Goal: Information Seeking & Learning: Understand process/instructions

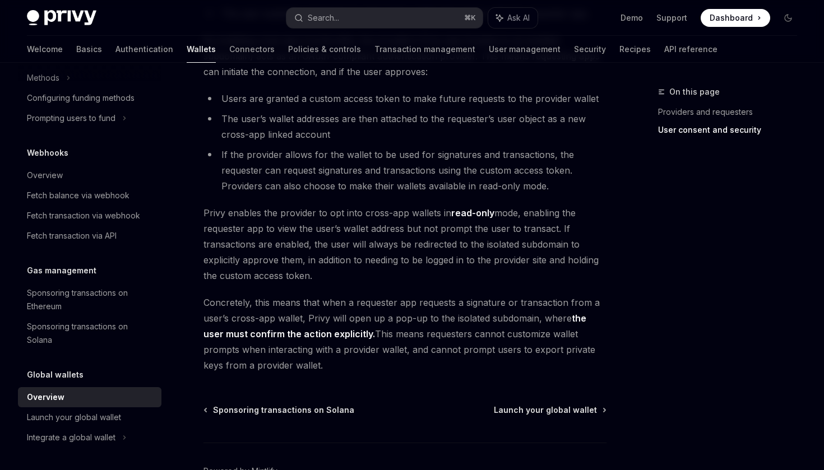
scroll to position [979, 0]
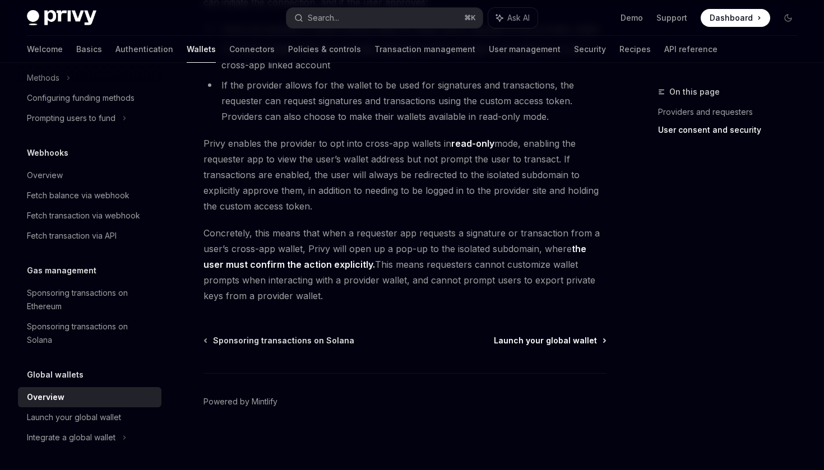
click at [543, 337] on span "Launch your global wallet" at bounding box center [545, 340] width 103 height 11
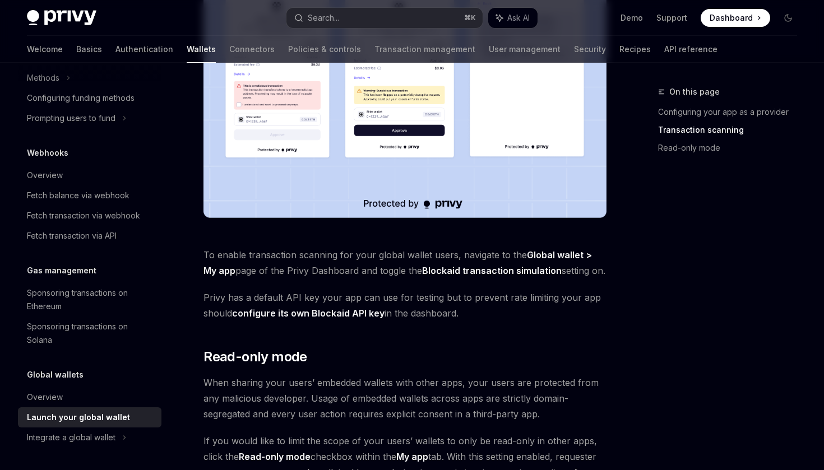
scroll to position [983, 0]
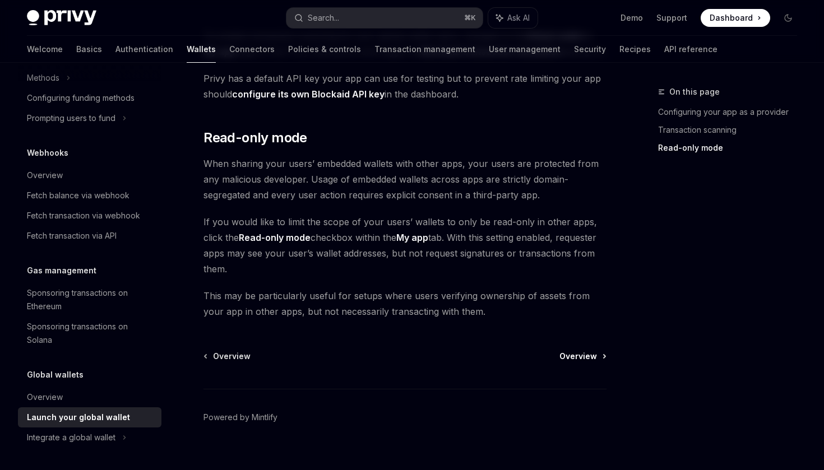
click at [580, 351] on span "Overview" at bounding box center [578, 356] width 38 height 11
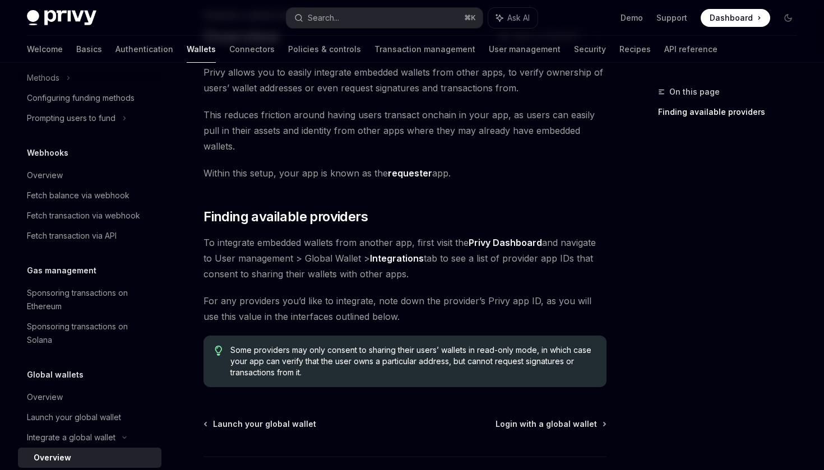
scroll to position [145, 0]
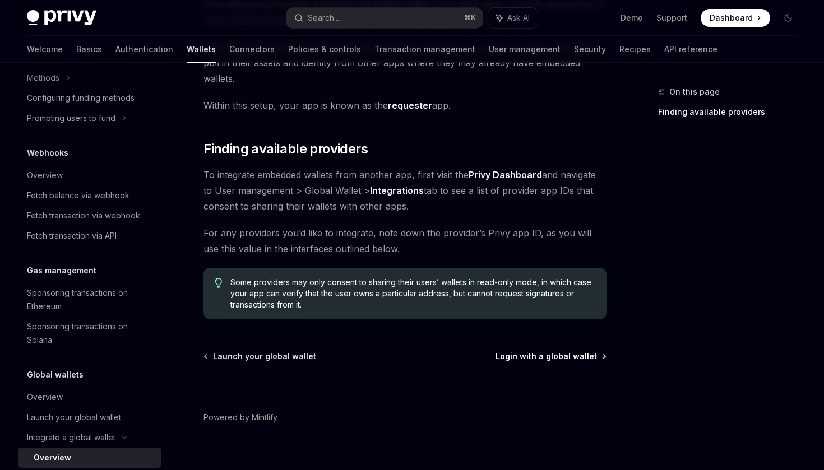
click at [535, 351] on span "Login with a global wallet" at bounding box center [546, 356] width 101 height 11
type textarea "*"
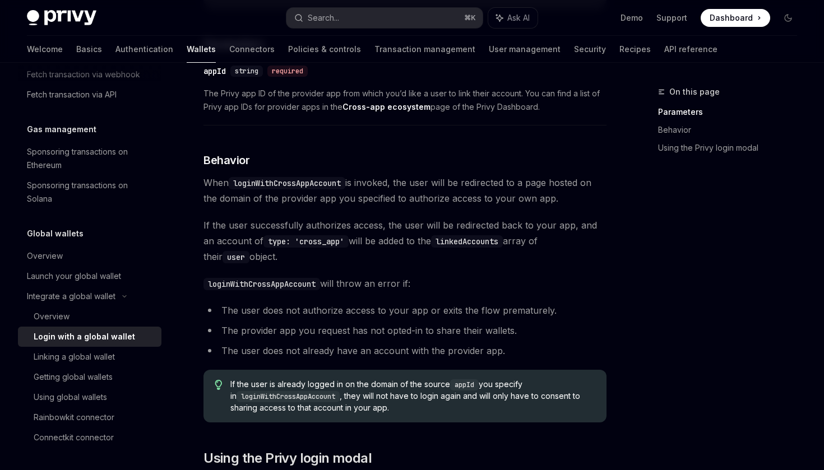
scroll to position [467, 0]
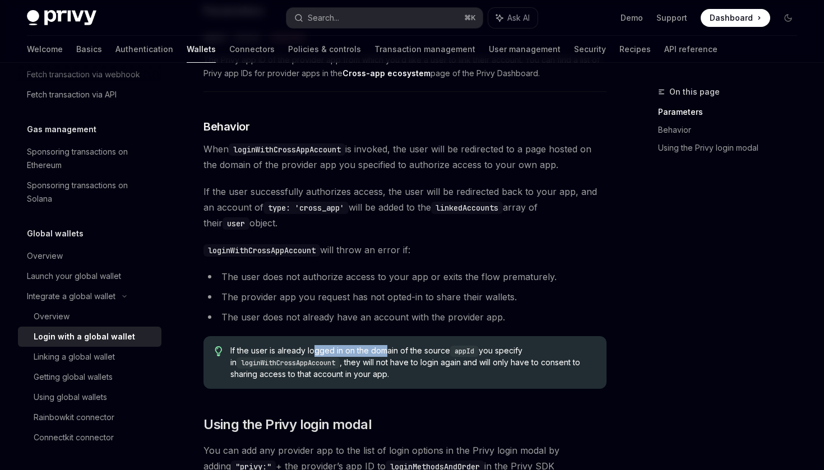
drag, startPoint x: 314, startPoint y: 354, endPoint x: 391, endPoint y: 354, distance: 76.2
click at [391, 354] on span "If the user is already logged in on the domain of the source appId you specify …" at bounding box center [412, 362] width 365 height 35
click at [422, 370] on span "If the user is already logged in on the domain of the source appId you specify …" at bounding box center [412, 362] width 365 height 35
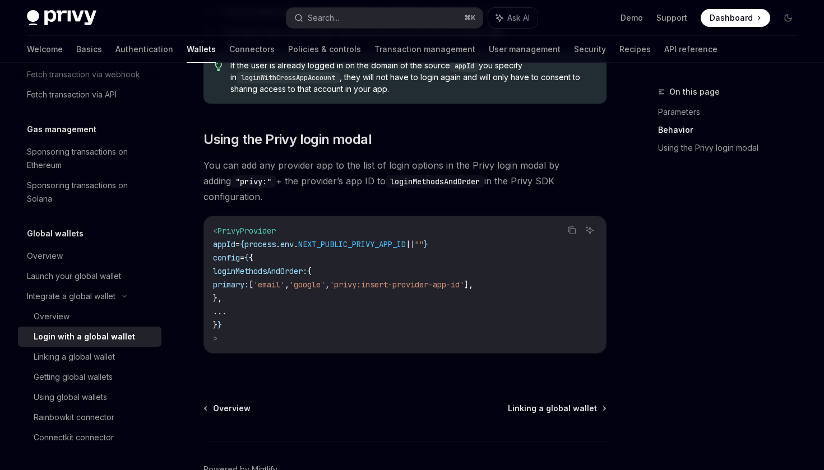
scroll to position [745, 0]
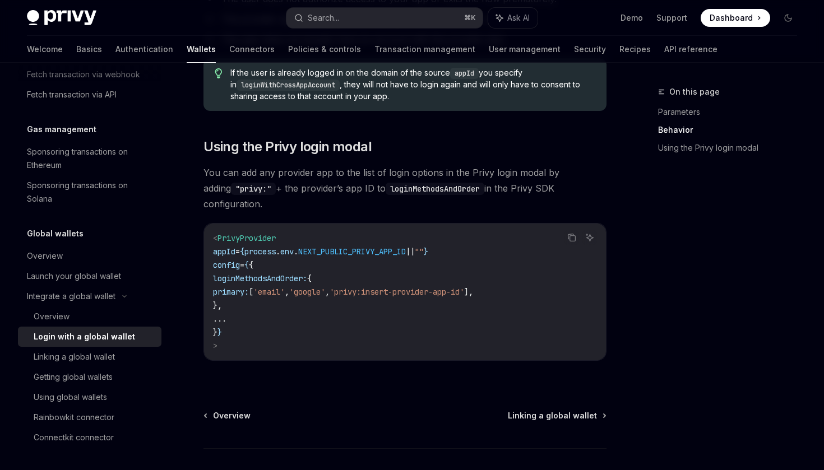
click at [519, 186] on span "You can add any provider app to the list of login options in the Privy login mo…" at bounding box center [404, 188] width 403 height 47
